Goal: Information Seeking & Learning: Learn about a topic

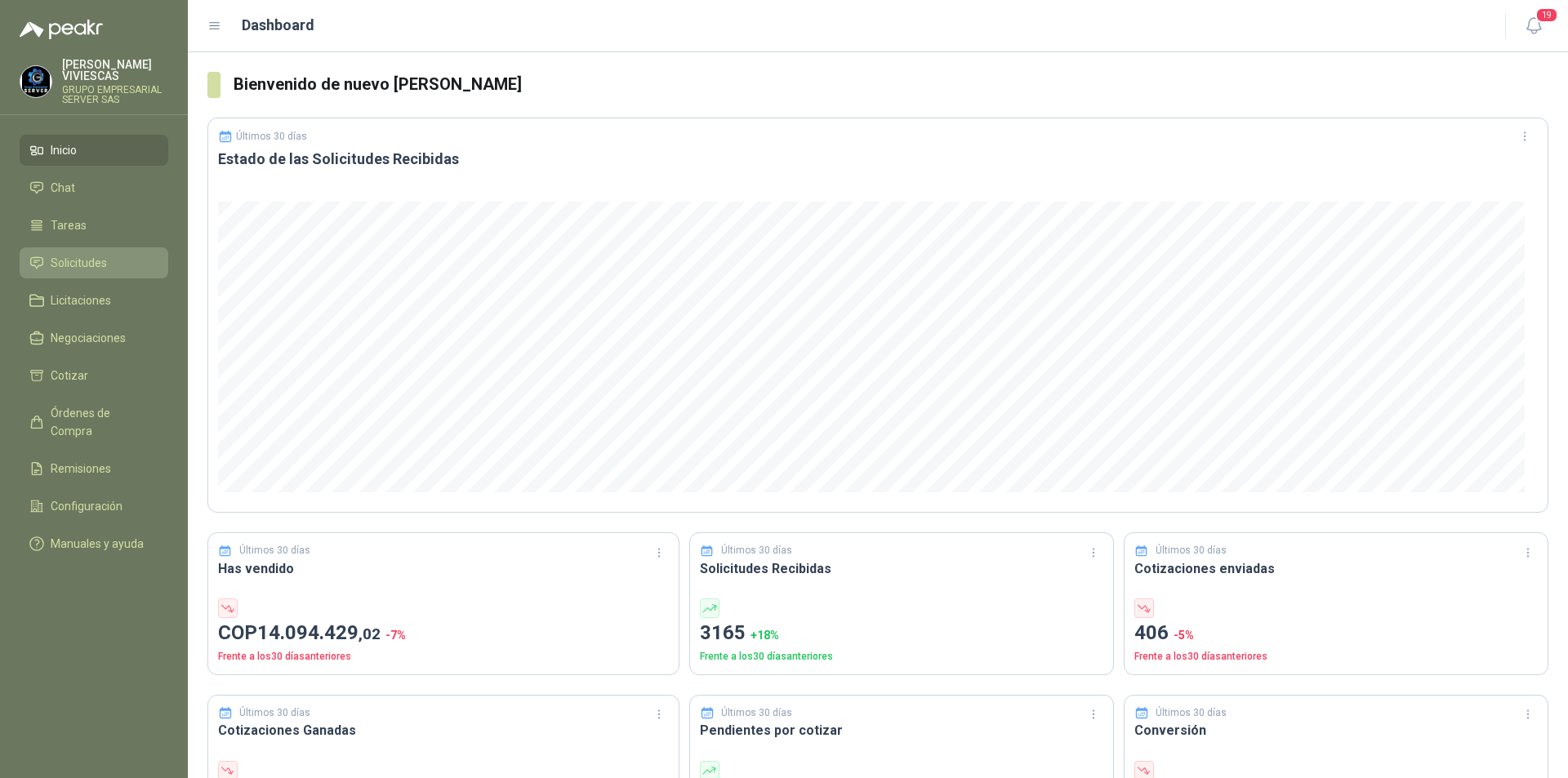
click at [70, 256] on span "Solicitudes" at bounding box center [79, 263] width 57 height 18
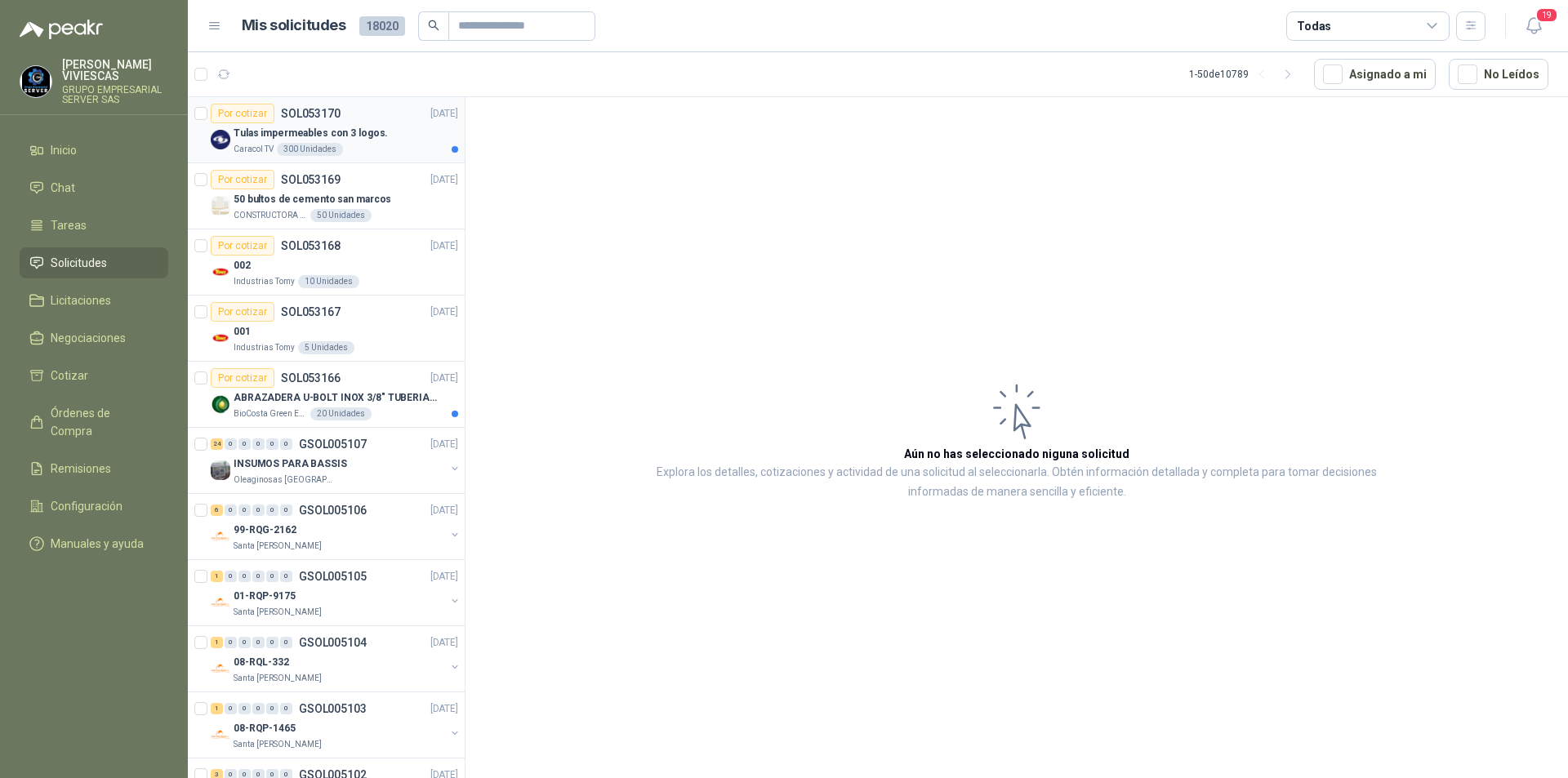
click at [348, 136] on p "Tulas impermeables con 3 logos." at bounding box center [311, 133] width 154 height 16
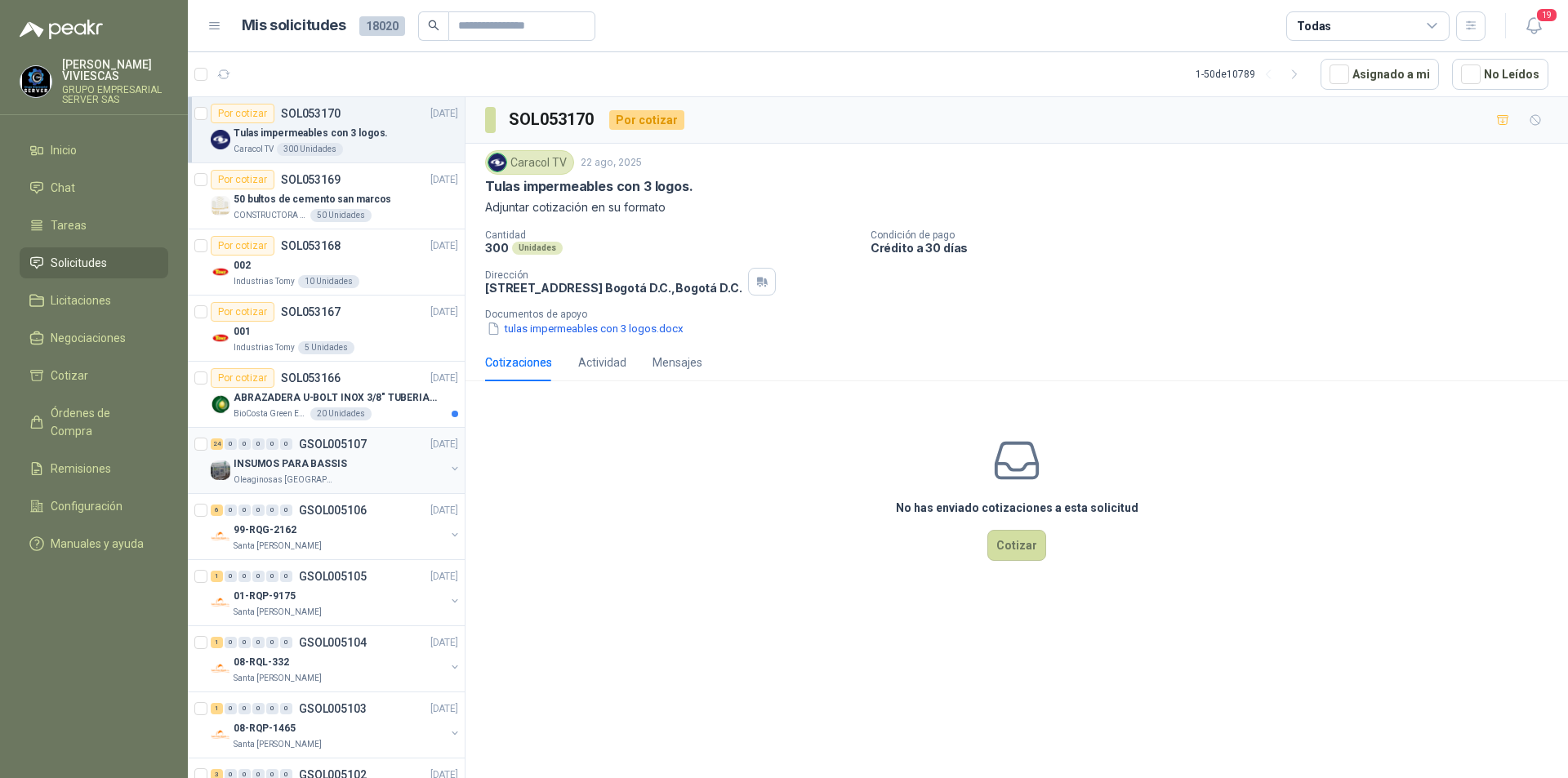
click at [289, 479] on p "Oleaginosas [GEOGRAPHIC_DATA][PERSON_NAME]" at bounding box center [285, 480] width 103 height 13
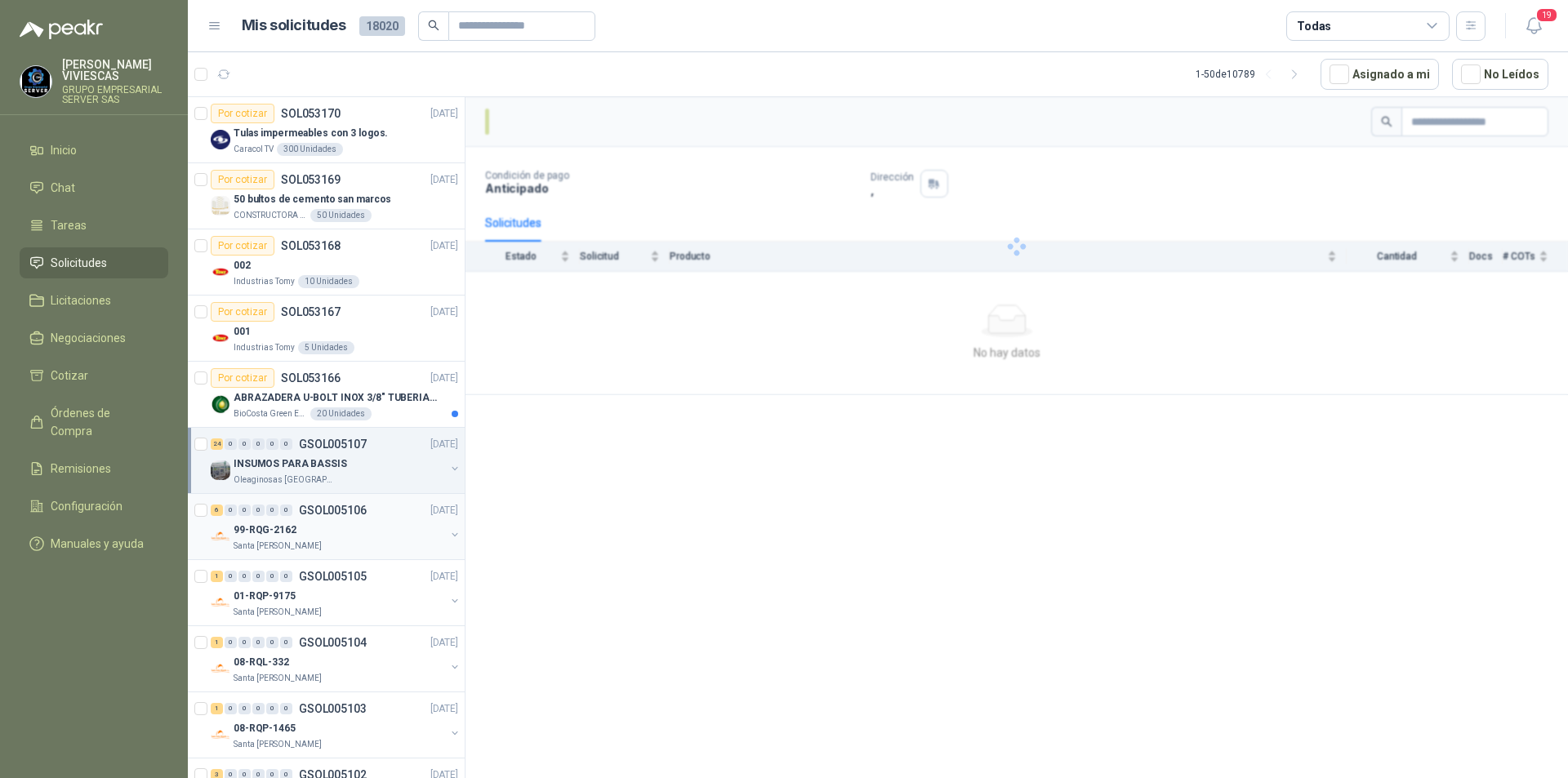
click at [292, 546] on p "Santa [PERSON_NAME]" at bounding box center [278, 546] width 88 height 13
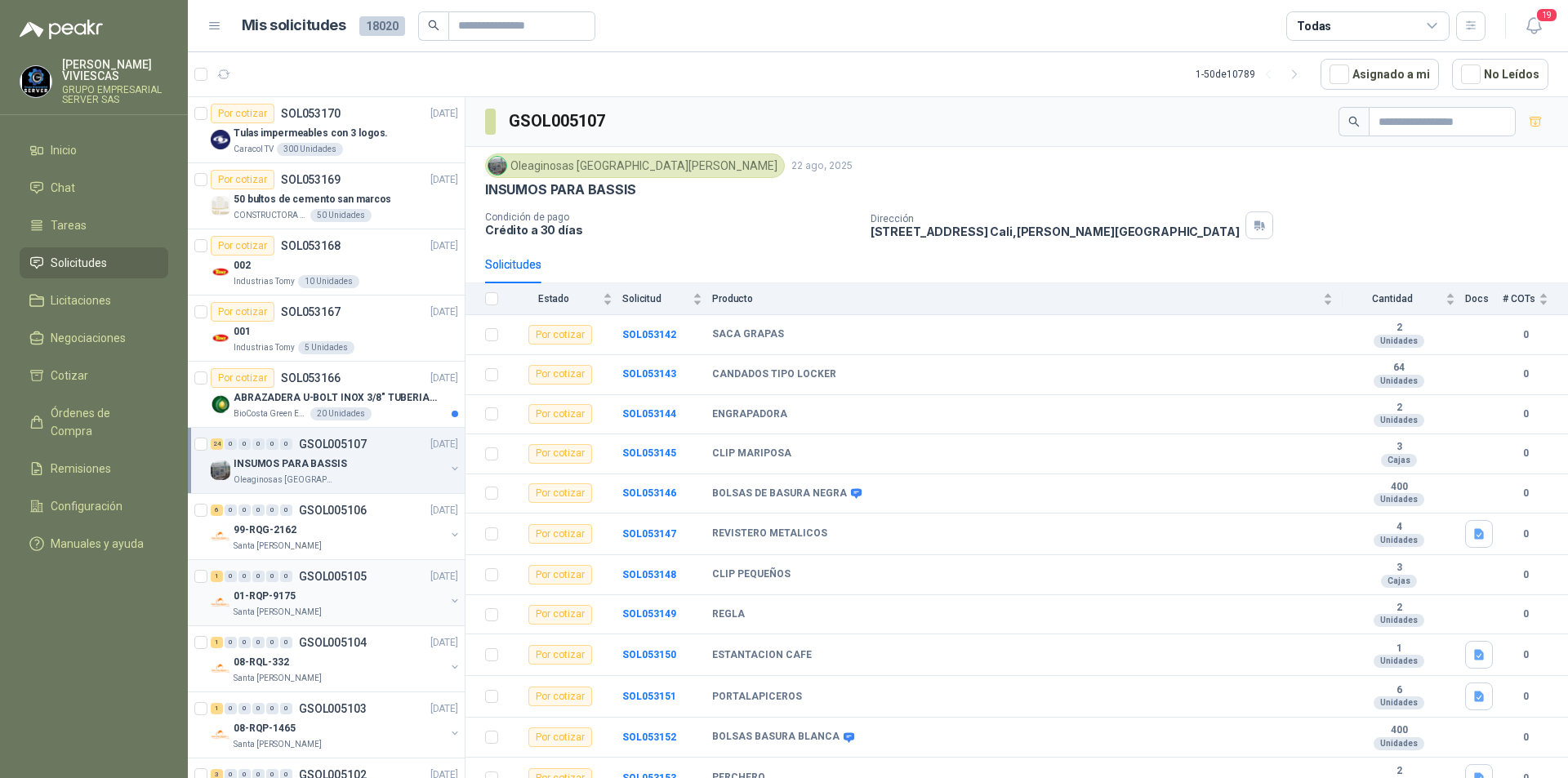
click at [288, 597] on p "01-RQP-9175" at bounding box center [265, 596] width 62 height 16
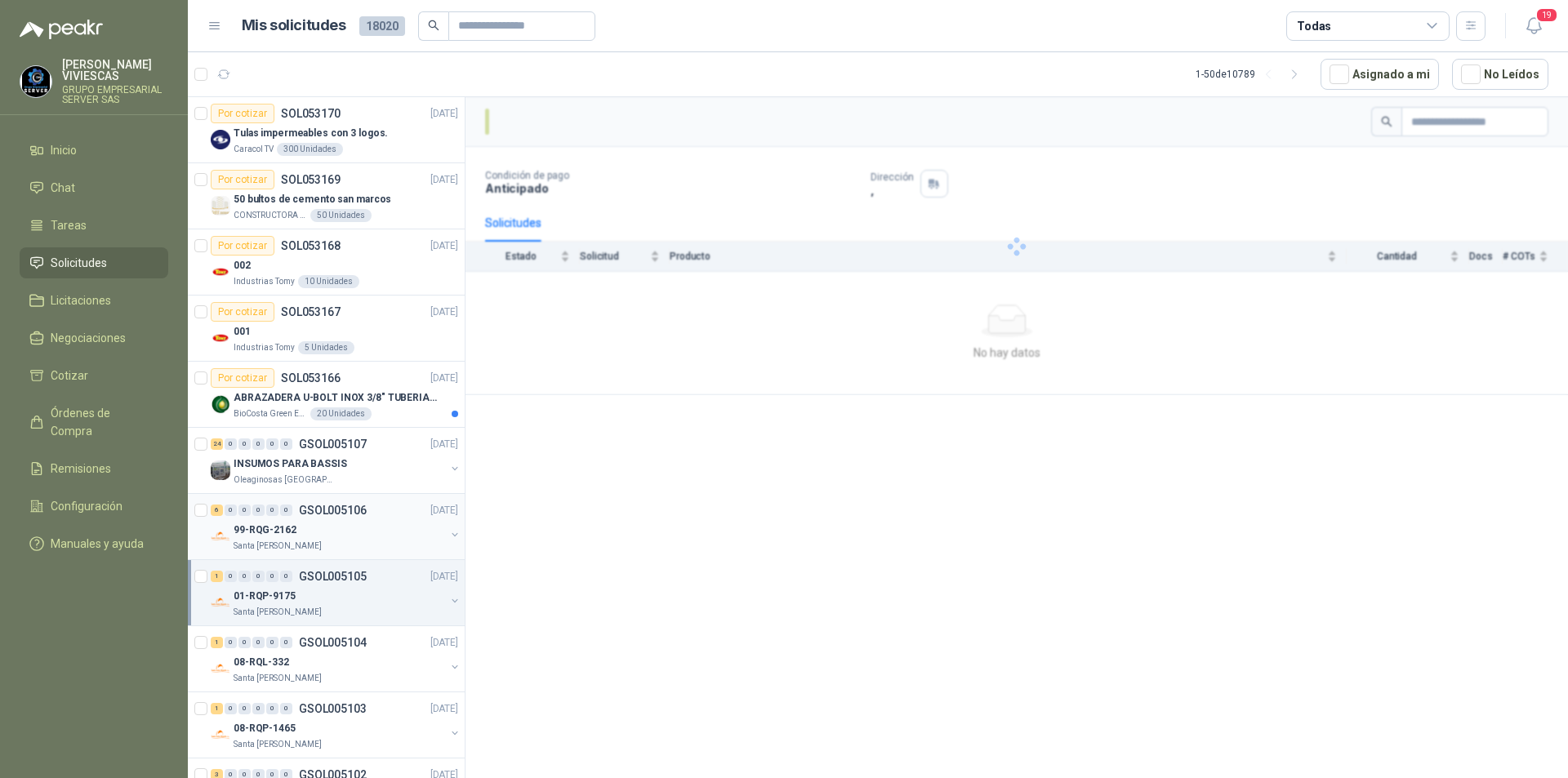
click at [278, 519] on div "6 0 0 0 0 0 GSOL005106 [DATE]" at bounding box center [336, 510] width 251 height 19
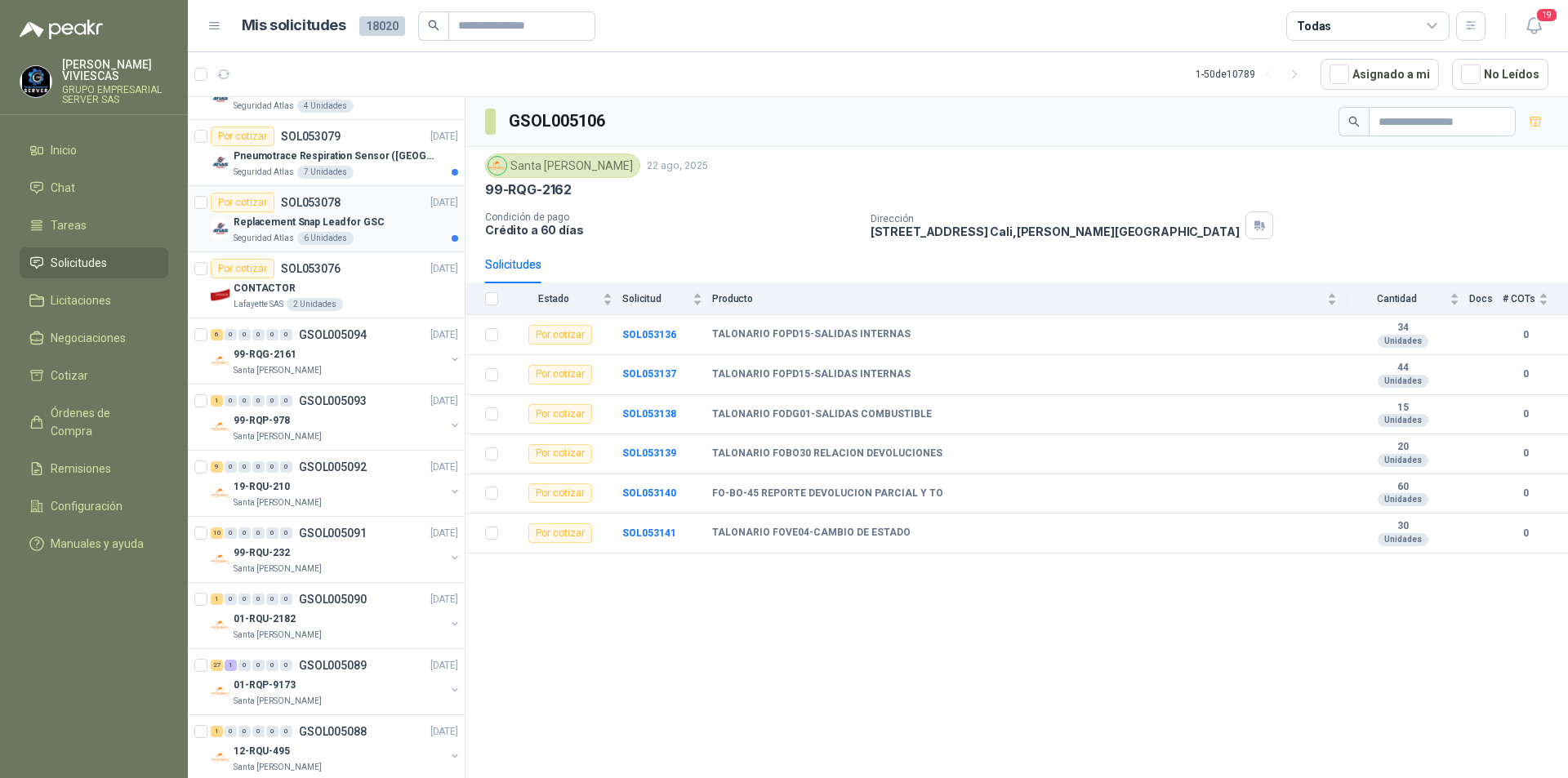
scroll to position [2656, 0]
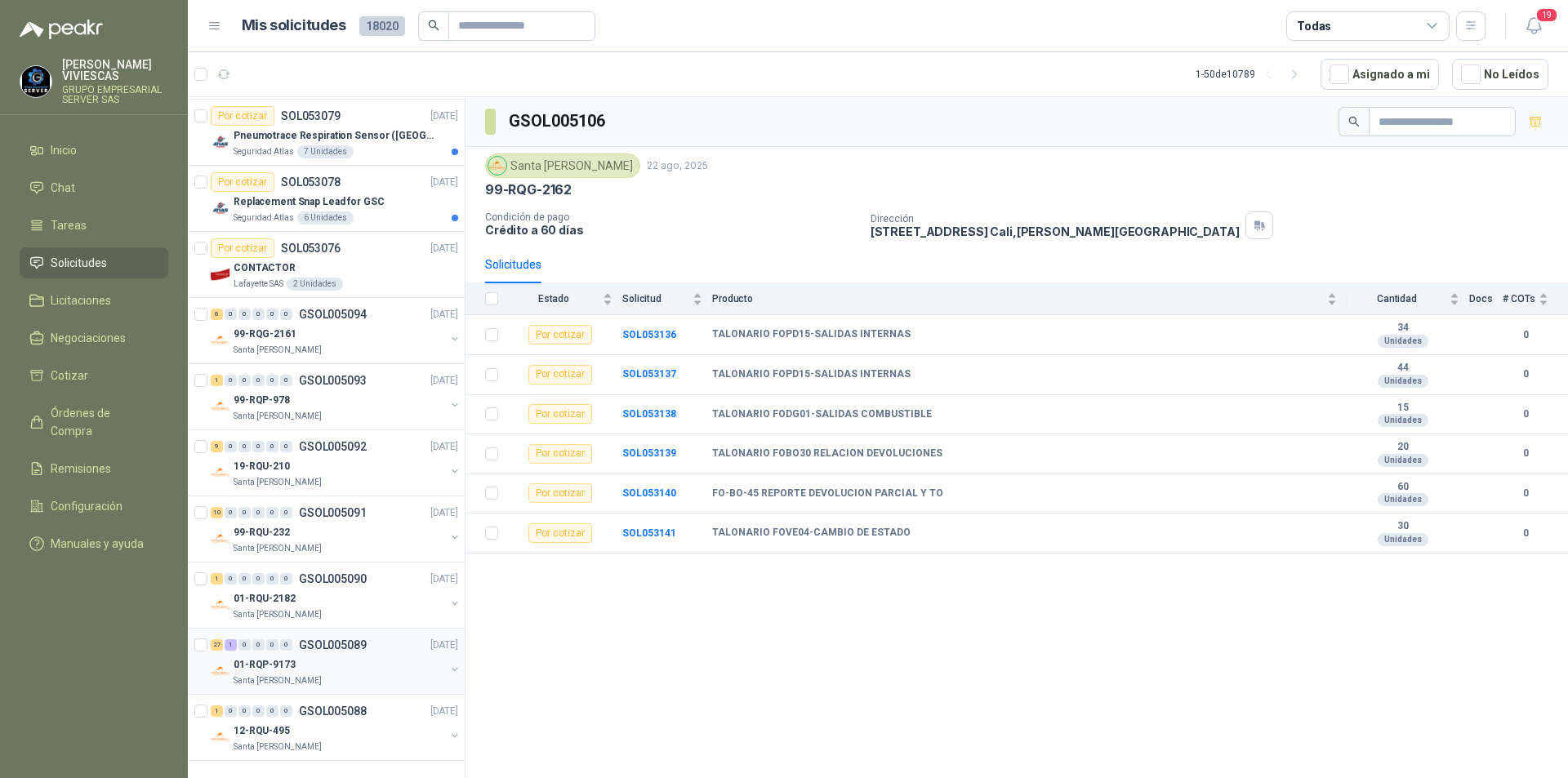
click at [261, 657] on p "01-RQP-9173" at bounding box center [265, 665] width 62 height 16
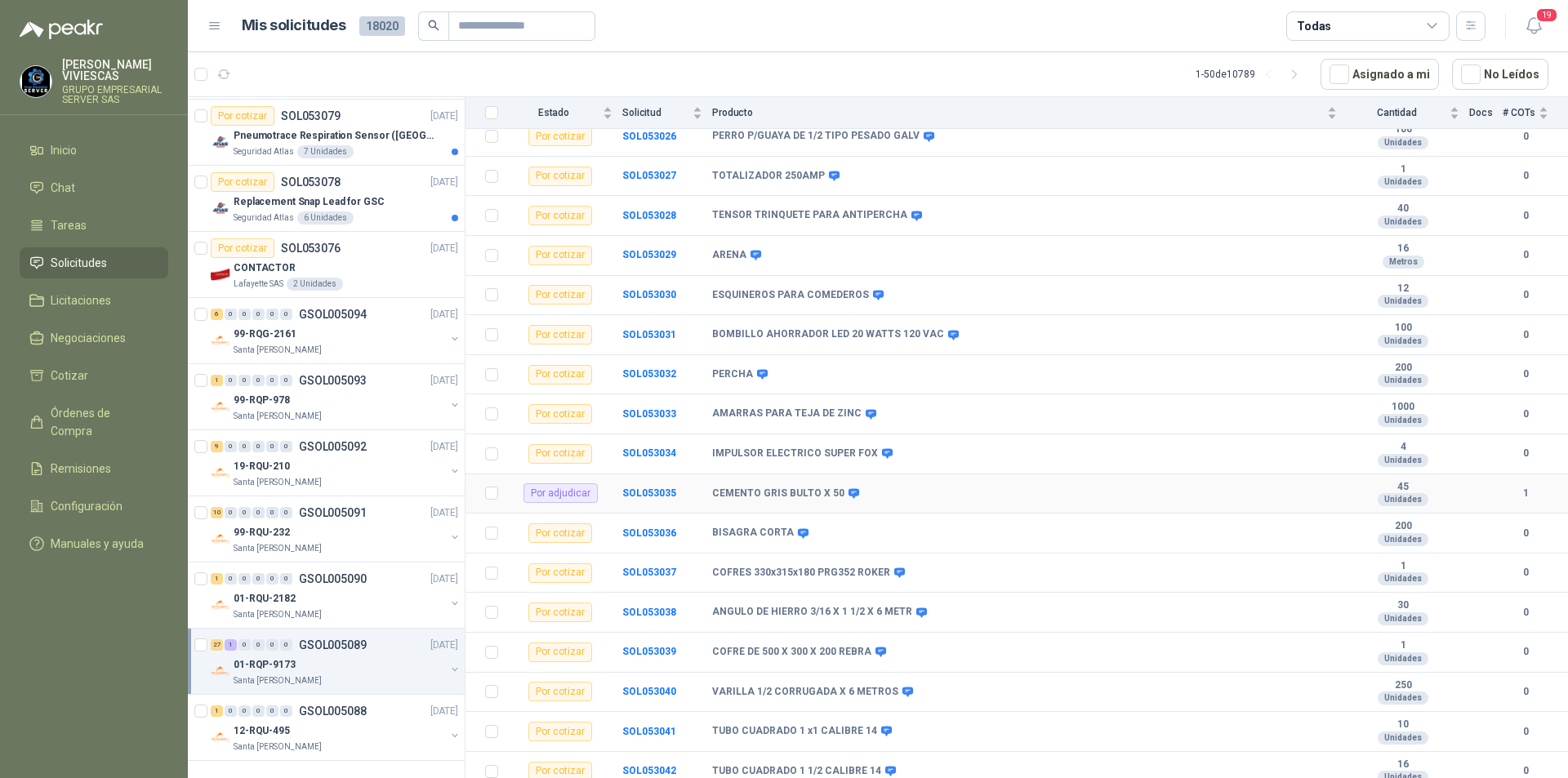
scroll to position [490, 0]
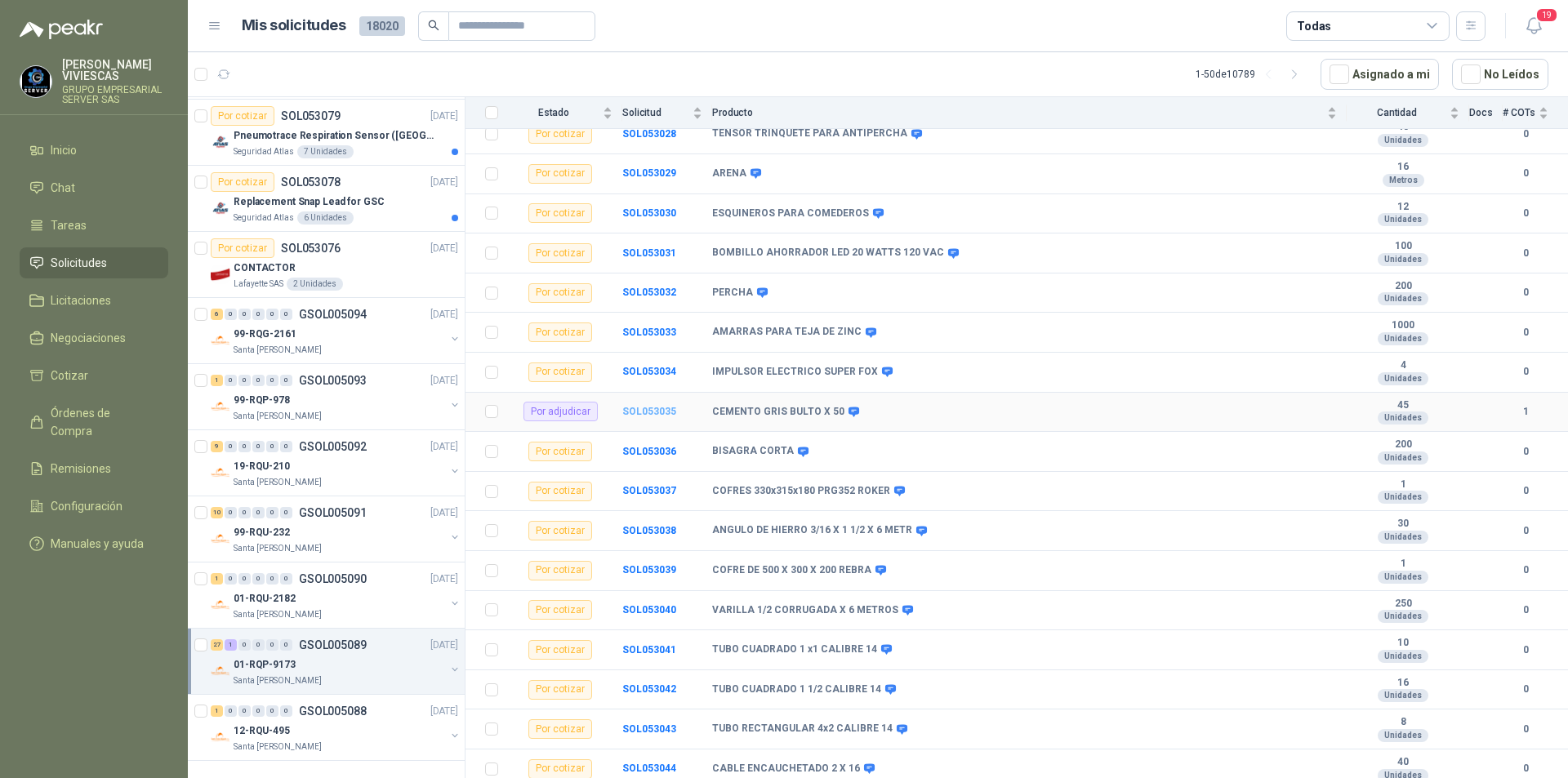
click at [661, 406] on b "SOL053035" at bounding box center [649, 411] width 54 height 11
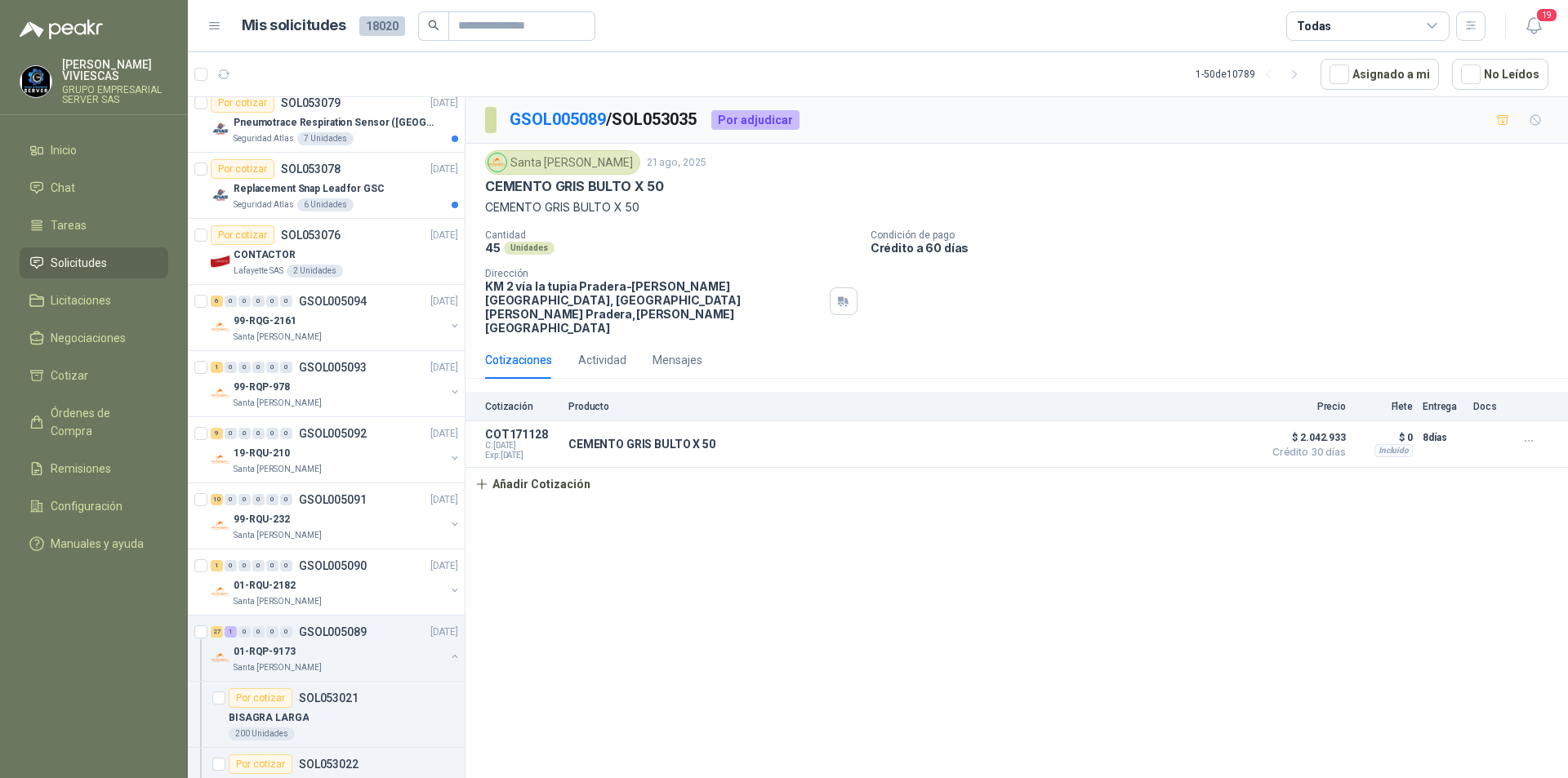
click at [638, 570] on div "GSOL005089 / SOL053035 Por adjudicar Santa [PERSON_NAME] [DATE] CEMENTO GRIS BU…" at bounding box center [1016, 441] width 1102 height 687
click at [260, 593] on p "01-RQU-2182" at bounding box center [265, 586] width 62 height 16
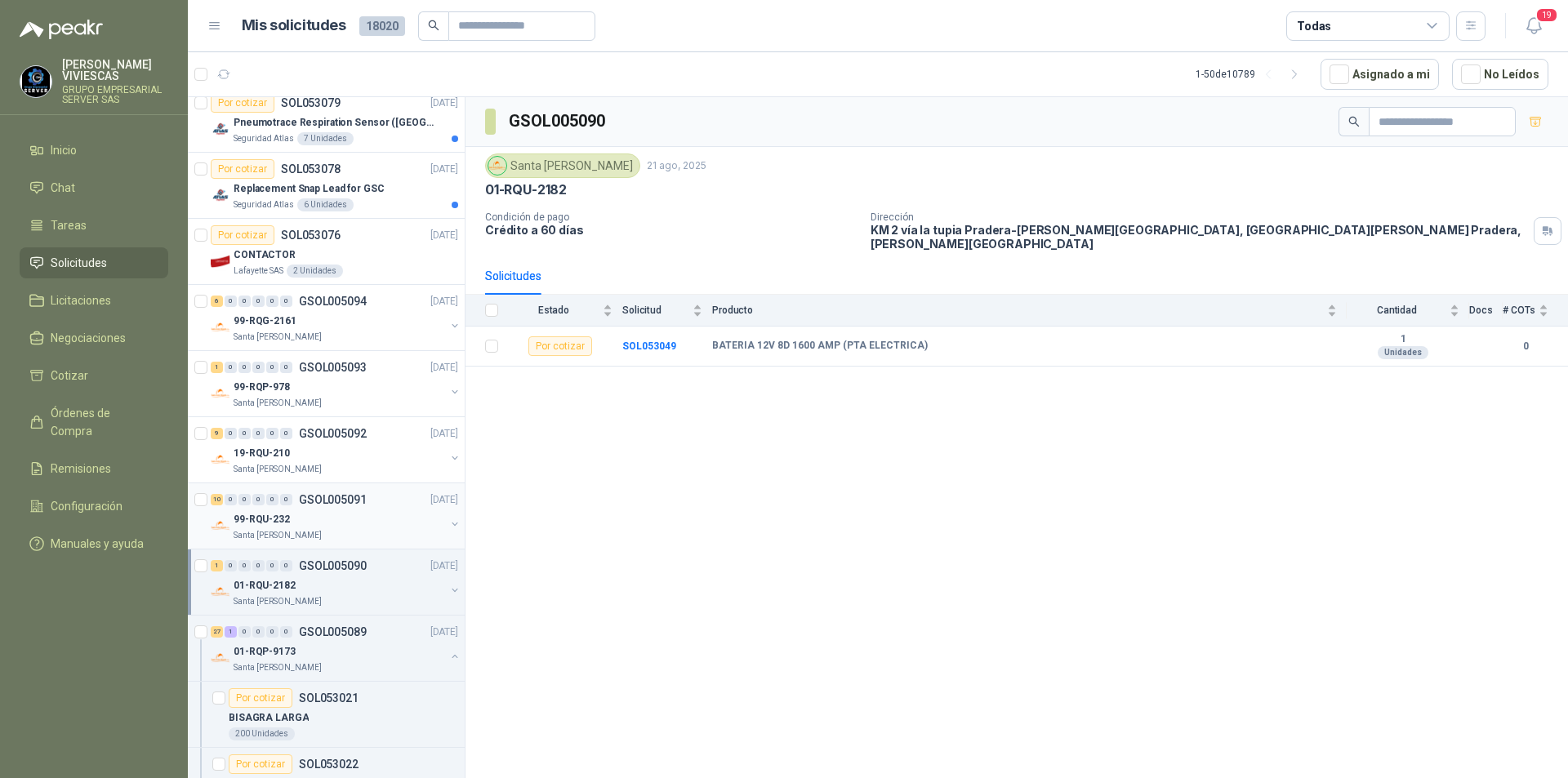
click at [265, 525] on p "99-RQU-232" at bounding box center [262, 520] width 57 height 16
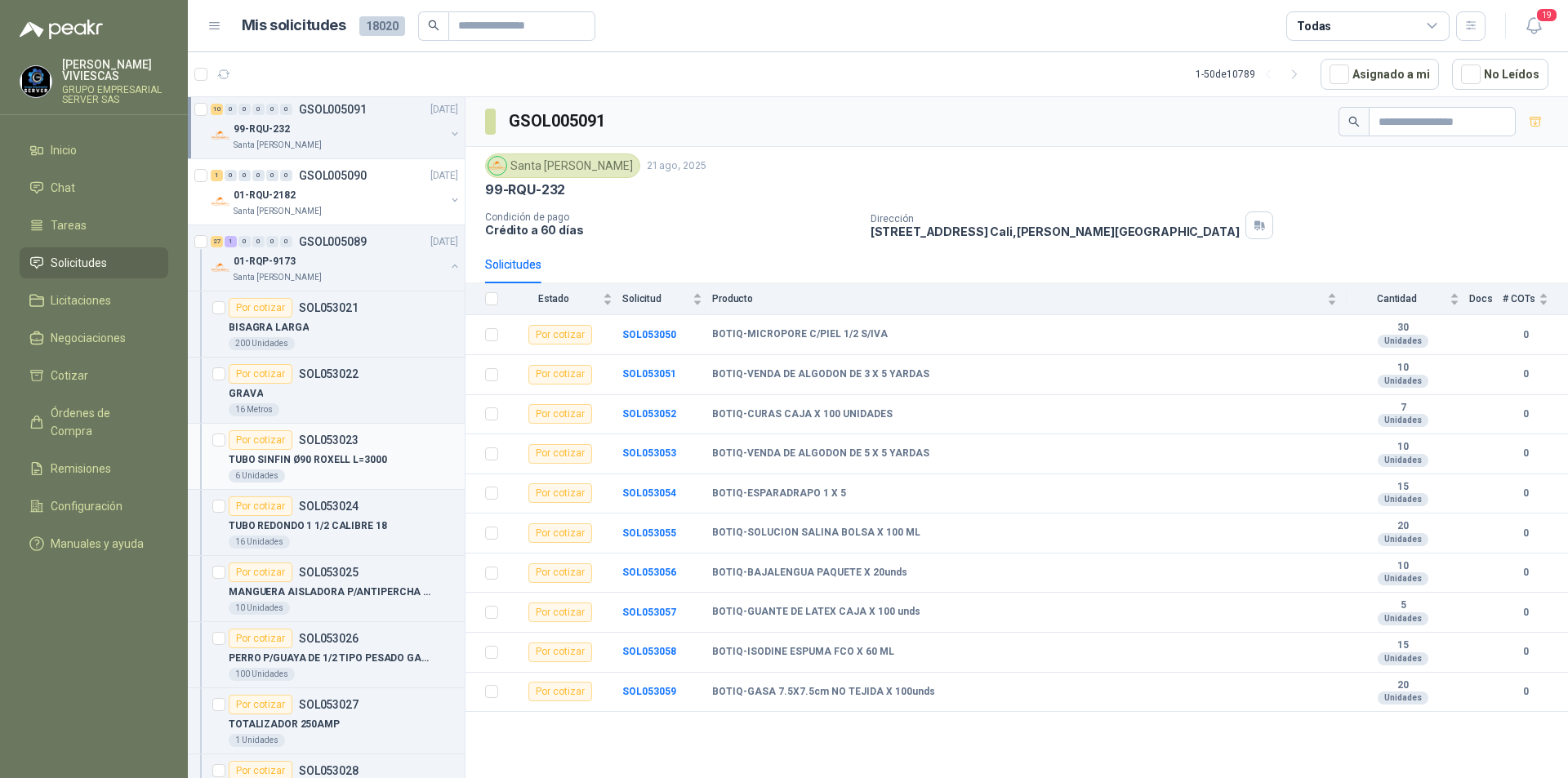
scroll to position [3146, 0]
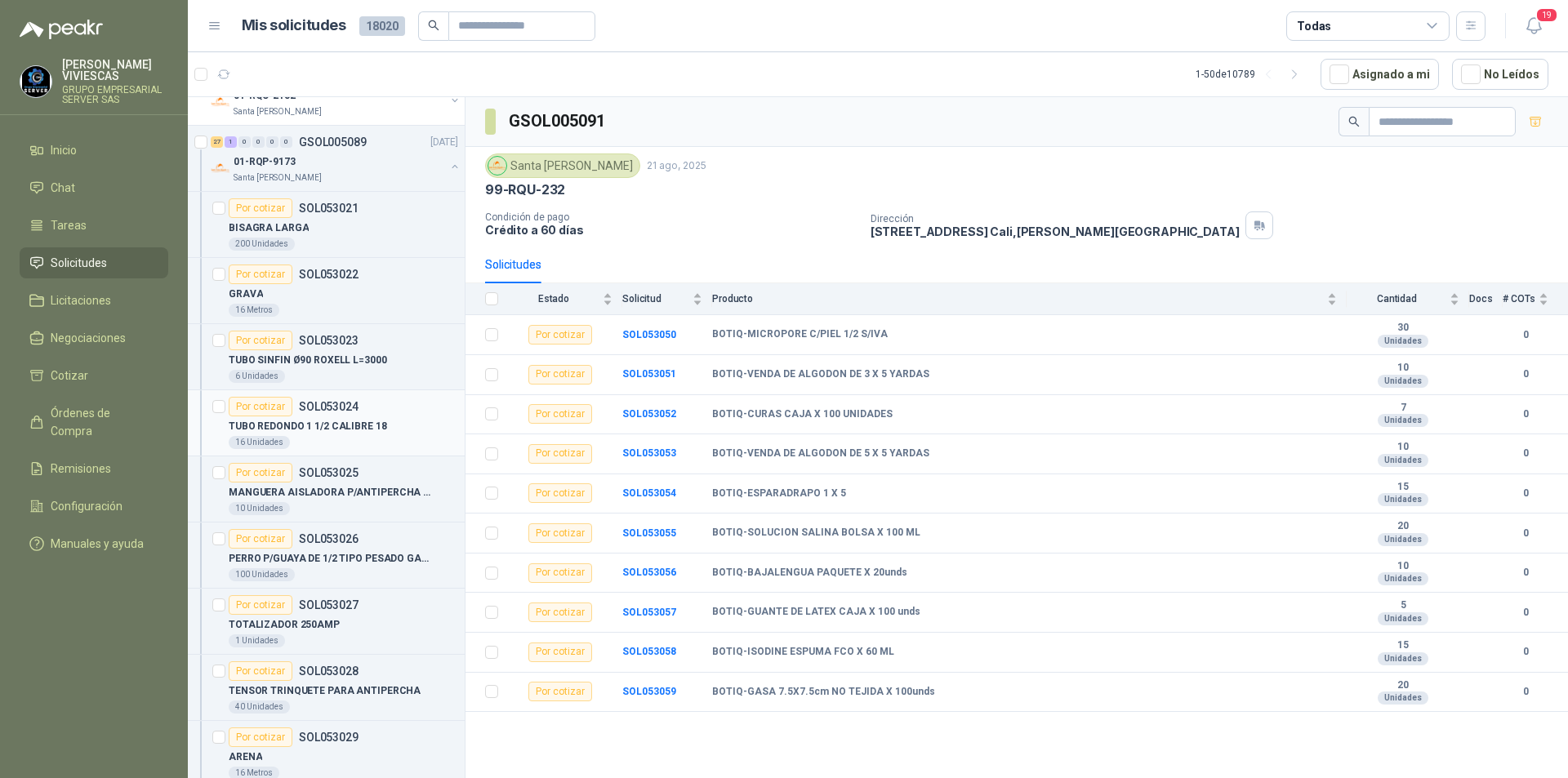
click at [330, 426] on p "TUBO REDONDO 1 1/2 CALIBRE 18" at bounding box center [307, 426] width 159 height 16
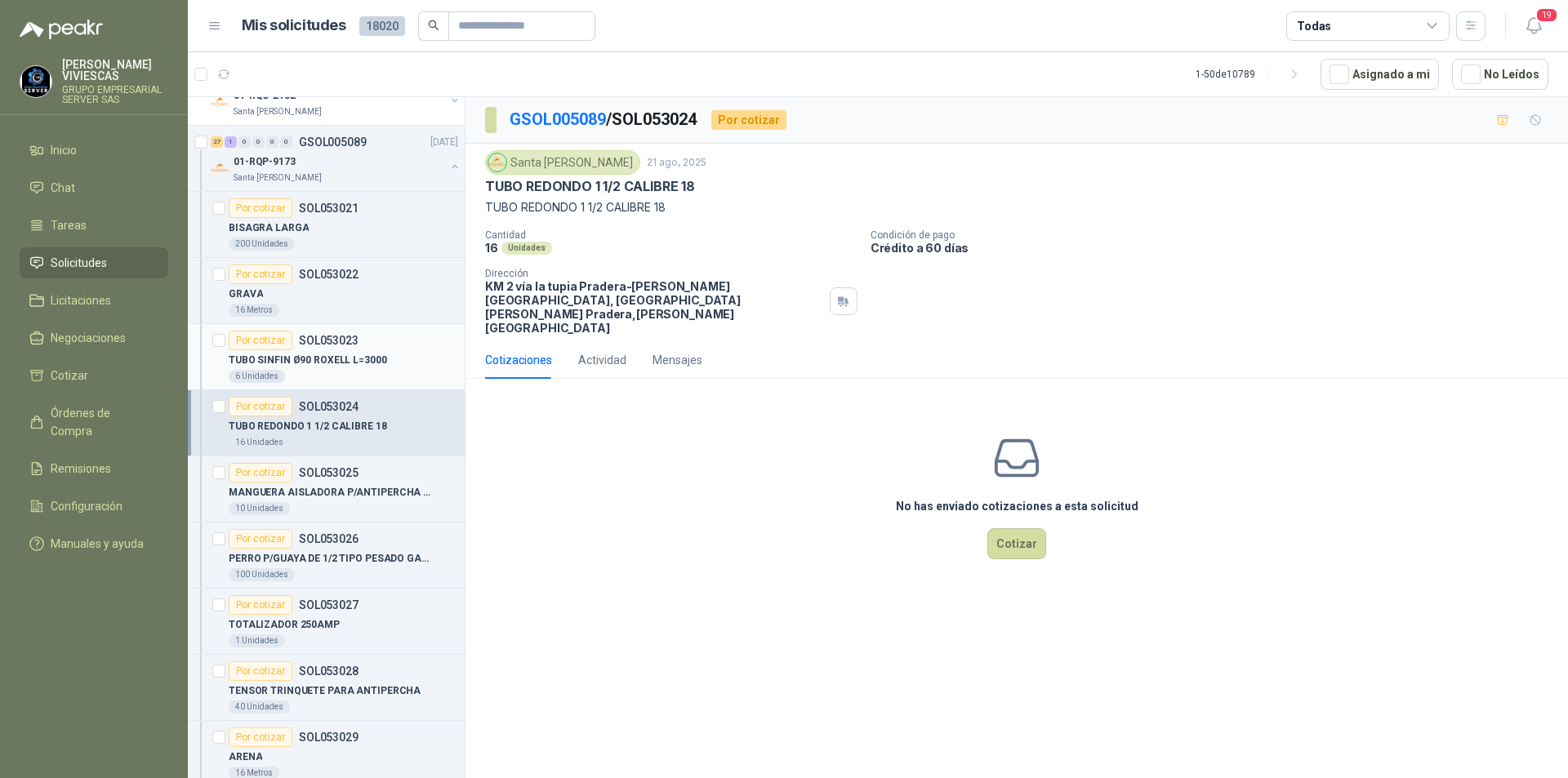
click at [330, 363] on p "TUBO SINFIN Ø90 ROXELL L=3000" at bounding box center [307, 360] width 159 height 16
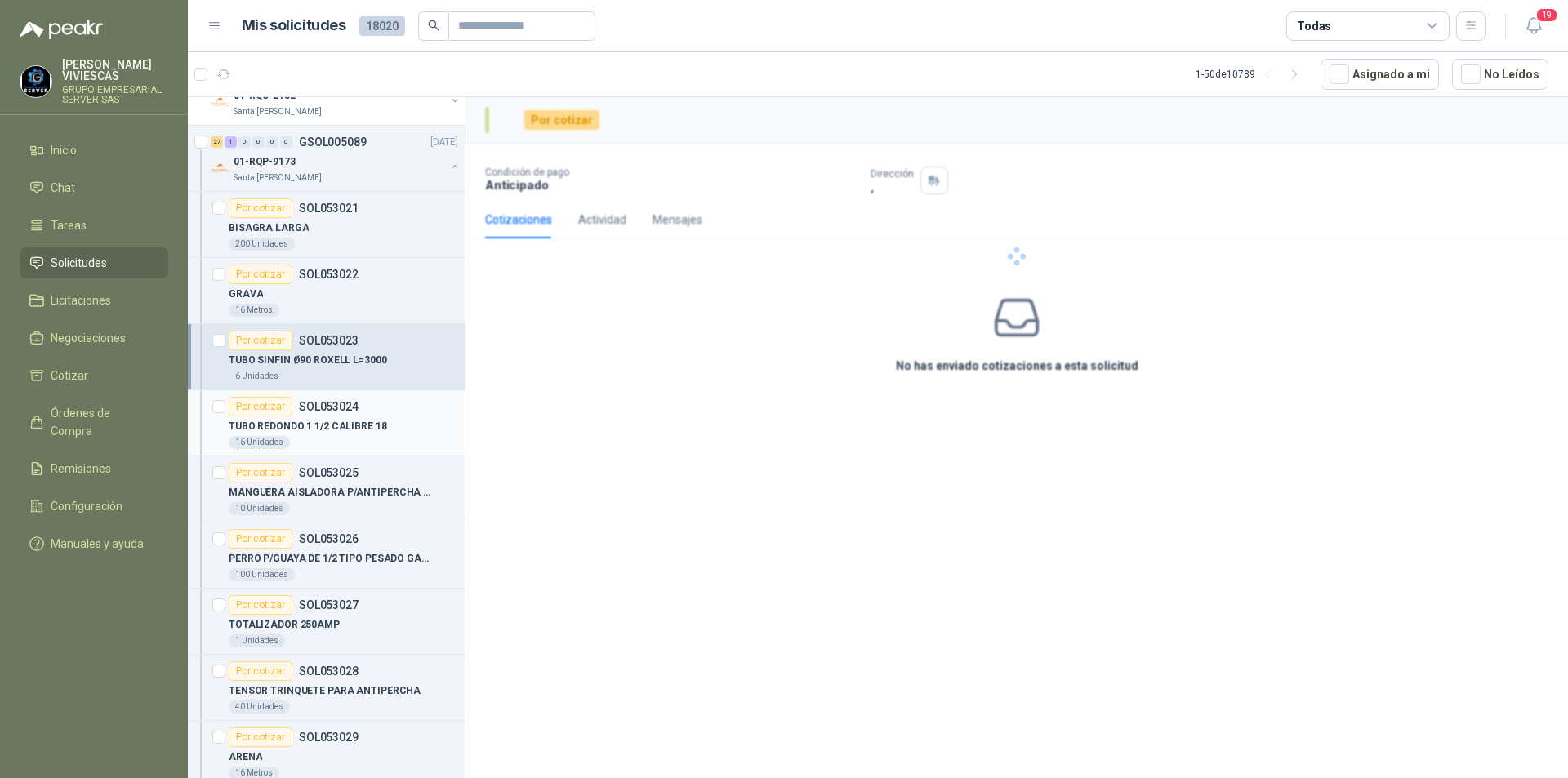
click at [307, 445] on div "16 Unidades" at bounding box center [343, 443] width 229 height 13
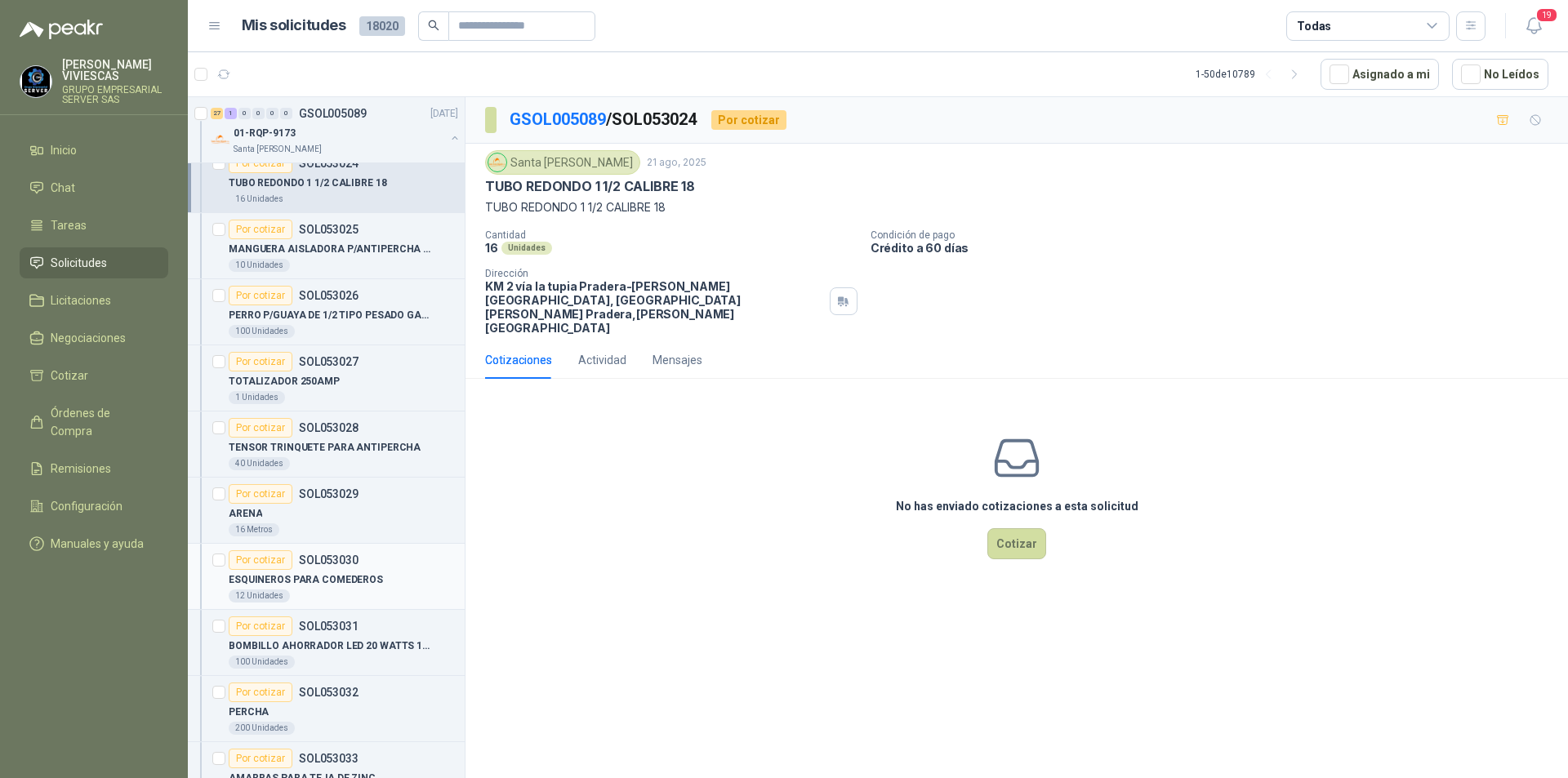
scroll to position [3391, 0]
click at [353, 254] on p "MANGUERA AISLADORA P/ANTIPERCHA X ROLLOS" at bounding box center [330, 248] width 203 height 16
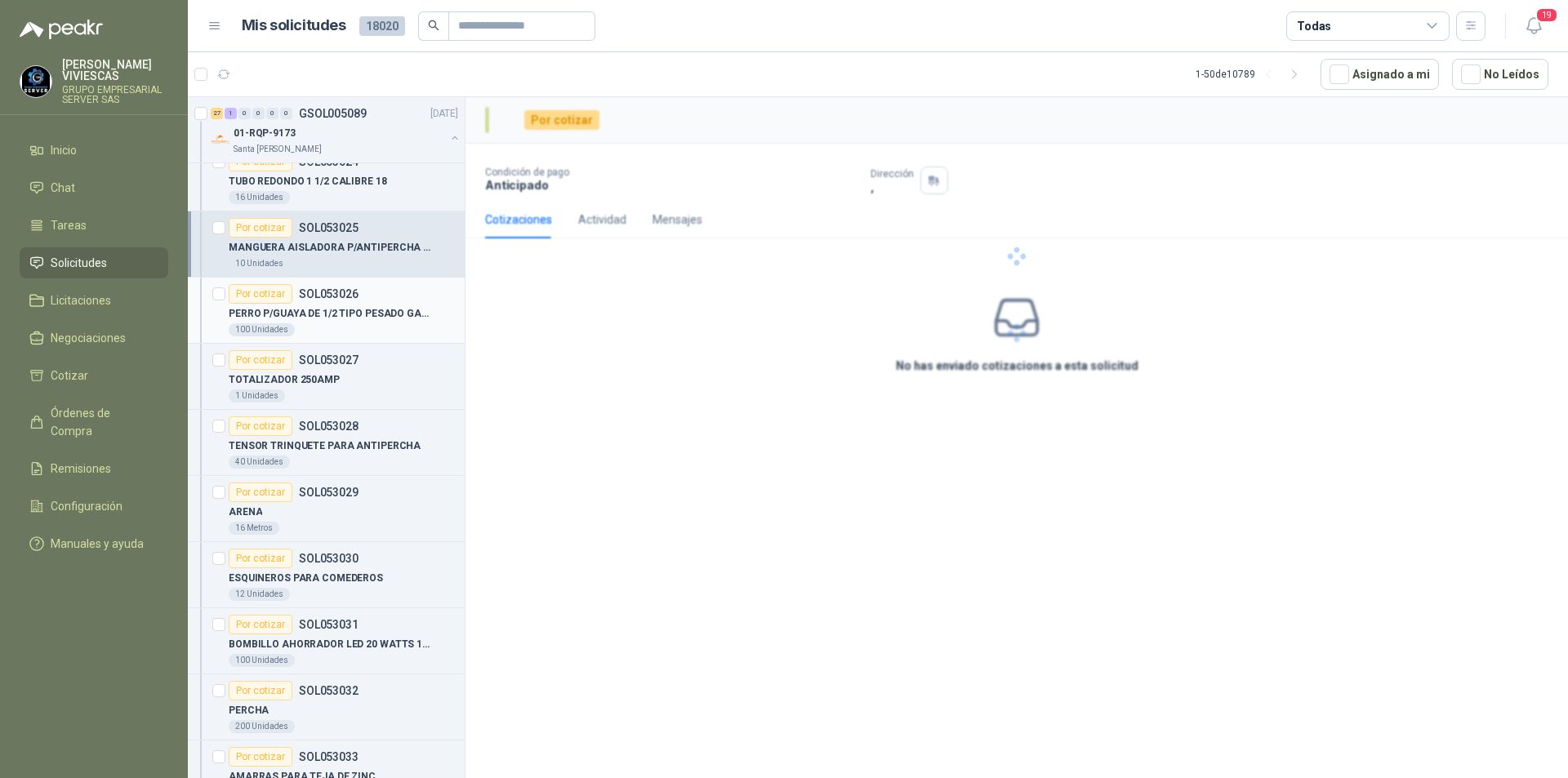
click at [317, 312] on p "PERRO P/GUAYA DE 1/2 TIPO PESADO GALV" at bounding box center [330, 314] width 203 height 16
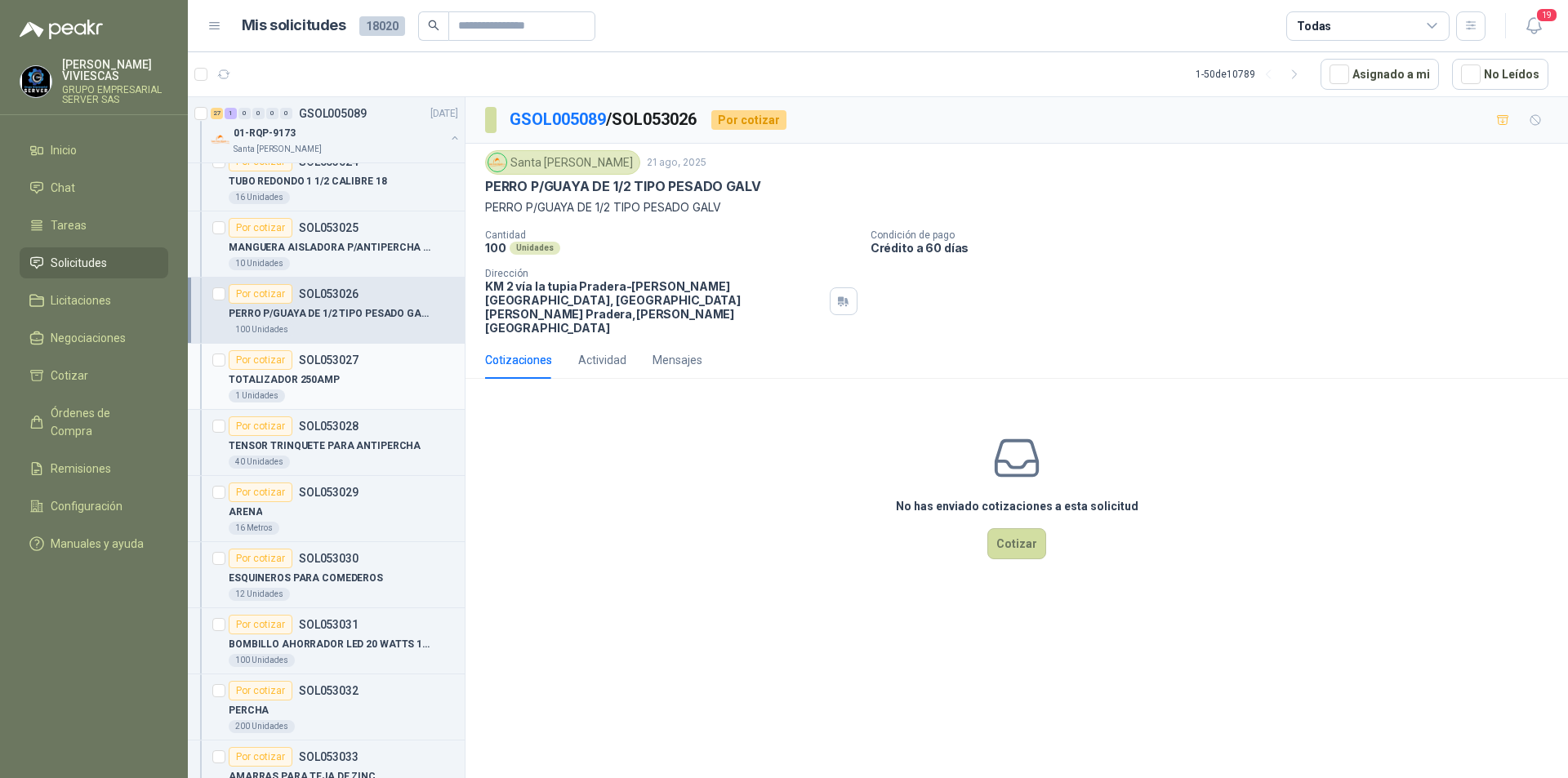
click at [292, 381] on p "TOTALIZADOR 250AMP" at bounding box center [284, 380] width 111 height 16
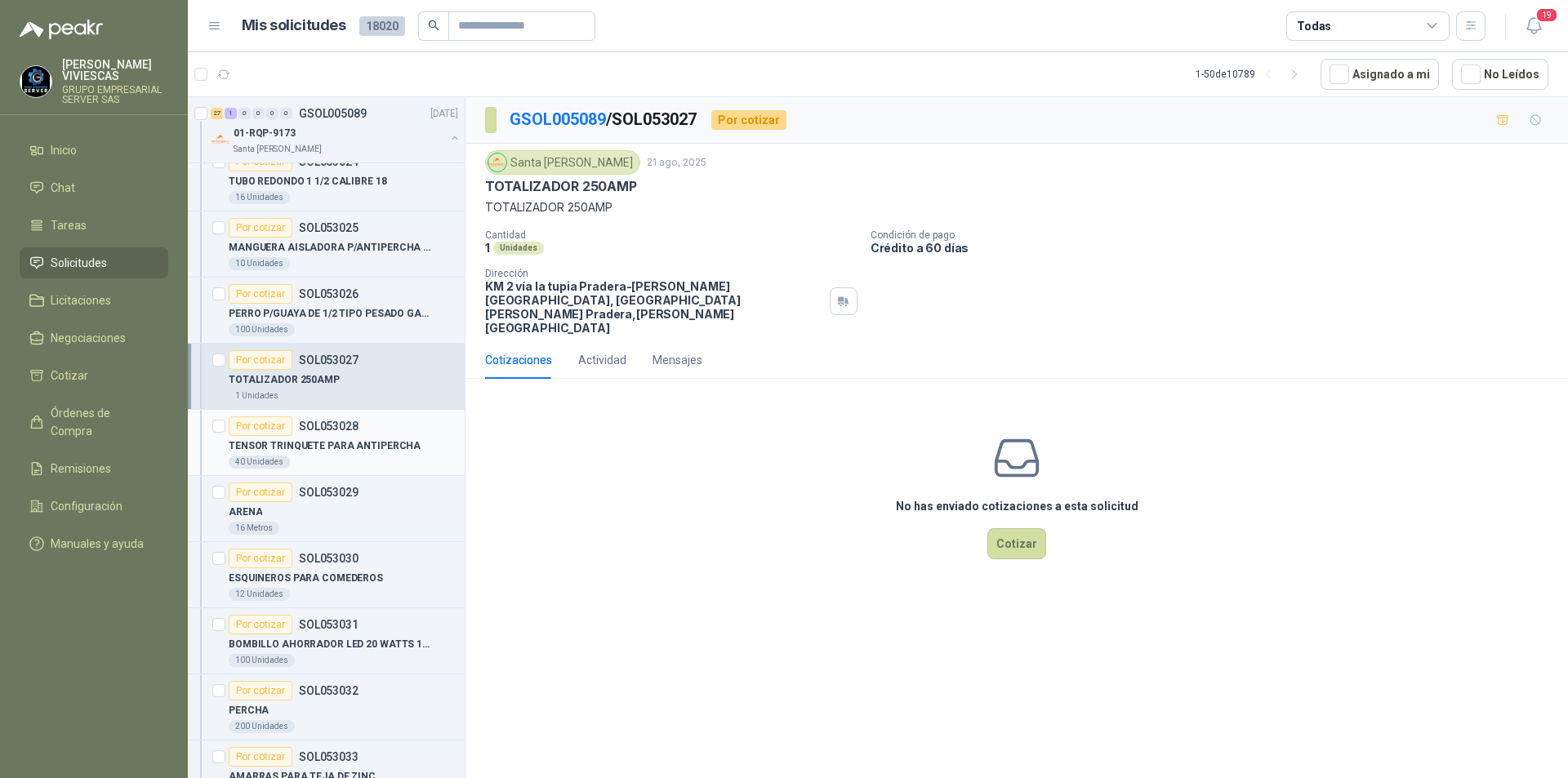
click at [290, 454] on div "TENSOR TRINQUETE PARA ANTIPERCHA" at bounding box center [343, 446] width 229 height 19
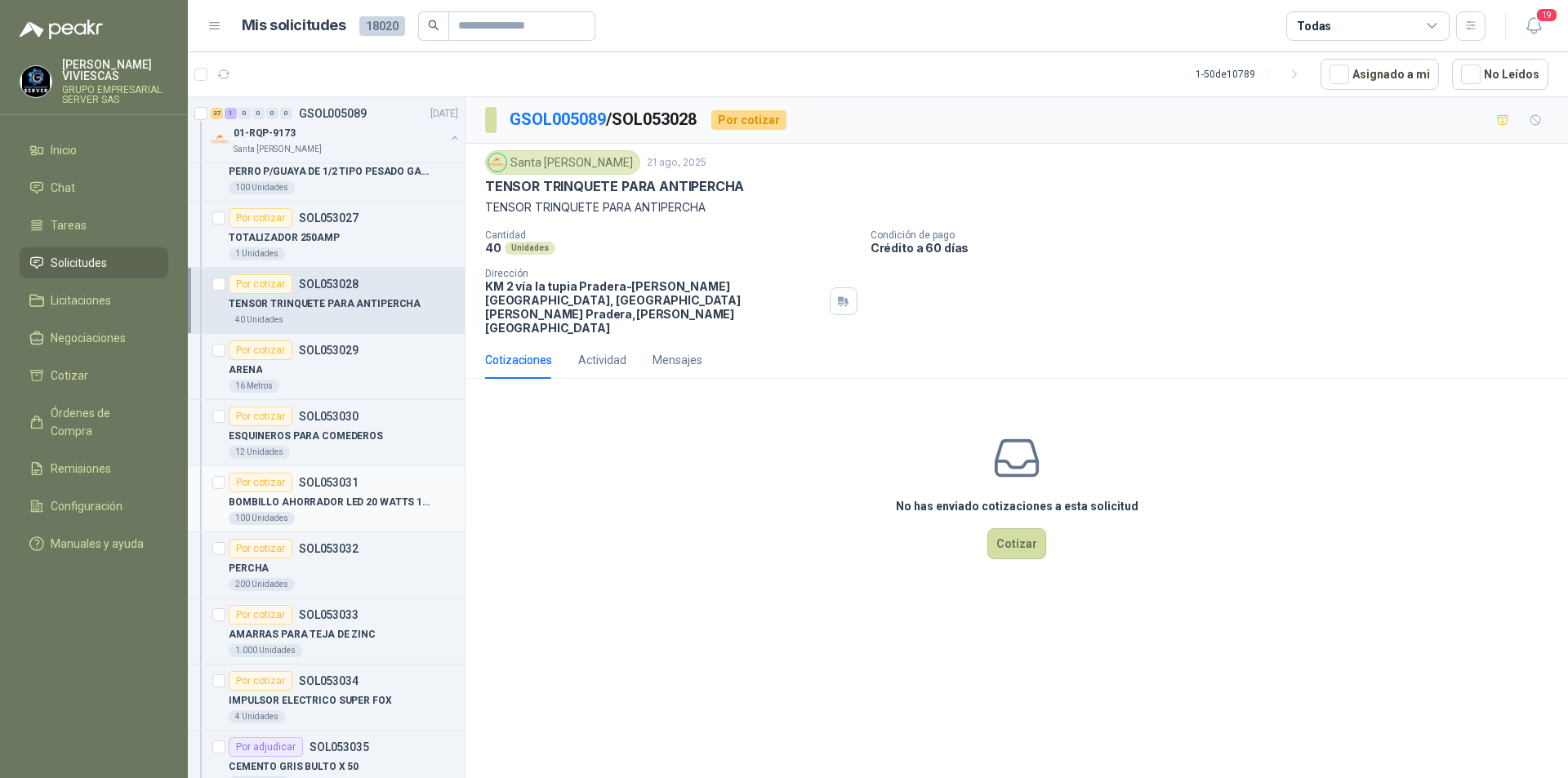
scroll to position [3555, 0]
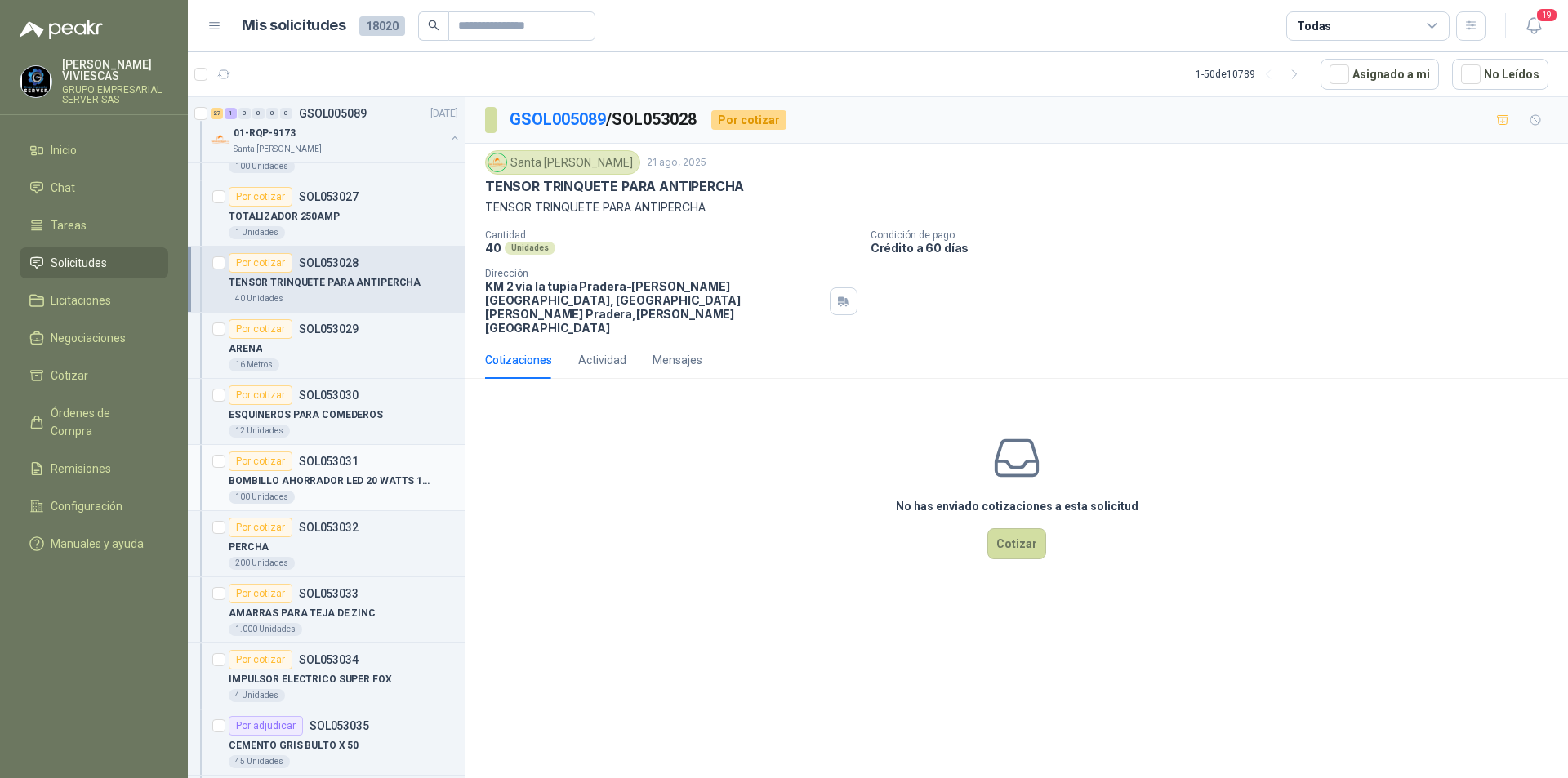
click at [330, 490] on div "BOMBILLO AHORRADOR LED 20 WATTS 120 VAC" at bounding box center [343, 481] width 229 height 19
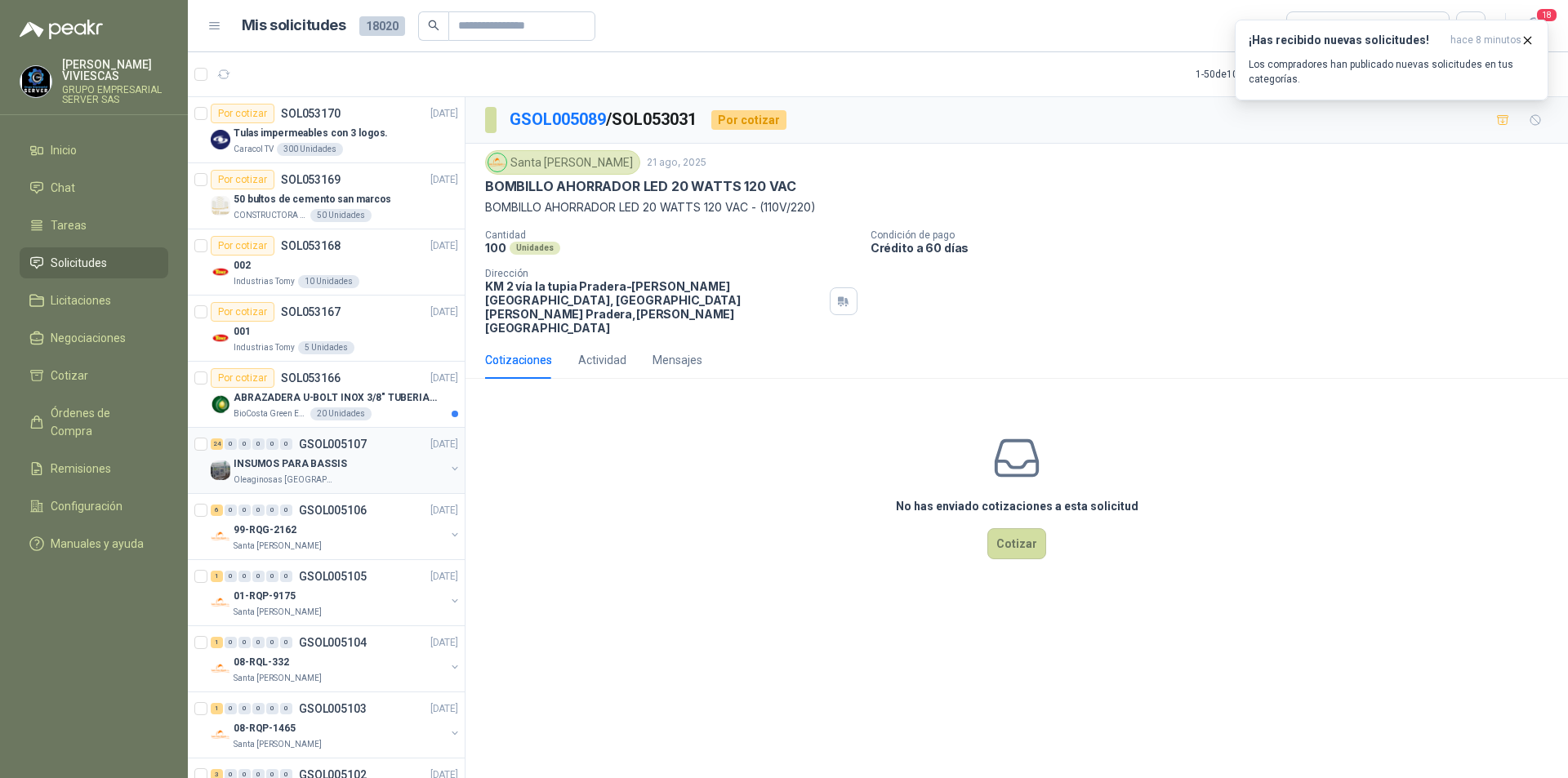
click at [292, 477] on p "Oleaginosas [GEOGRAPHIC_DATA][PERSON_NAME]" at bounding box center [285, 480] width 103 height 13
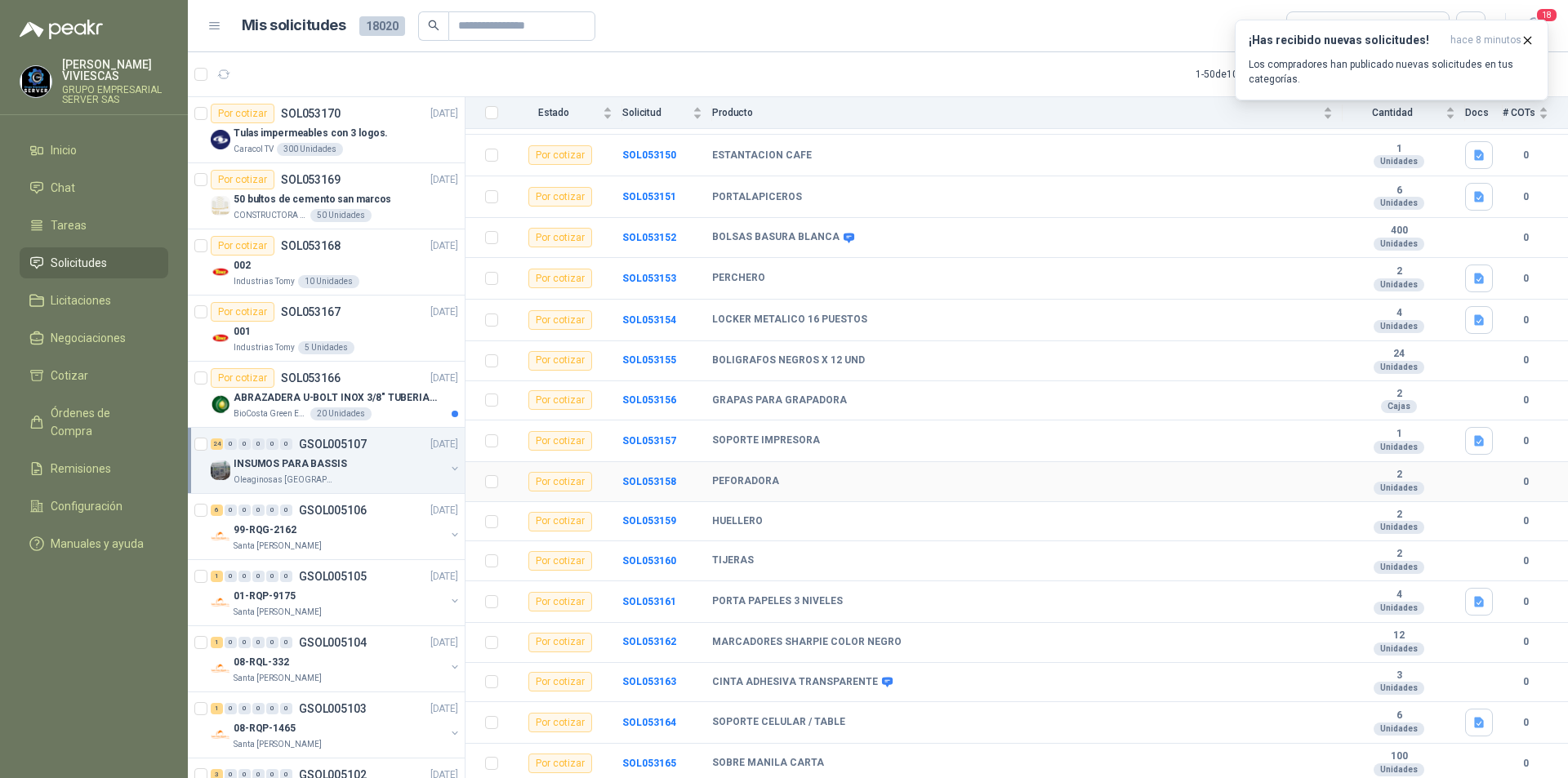
scroll to position [173, 0]
